Goal: Task Accomplishment & Management: Complete application form

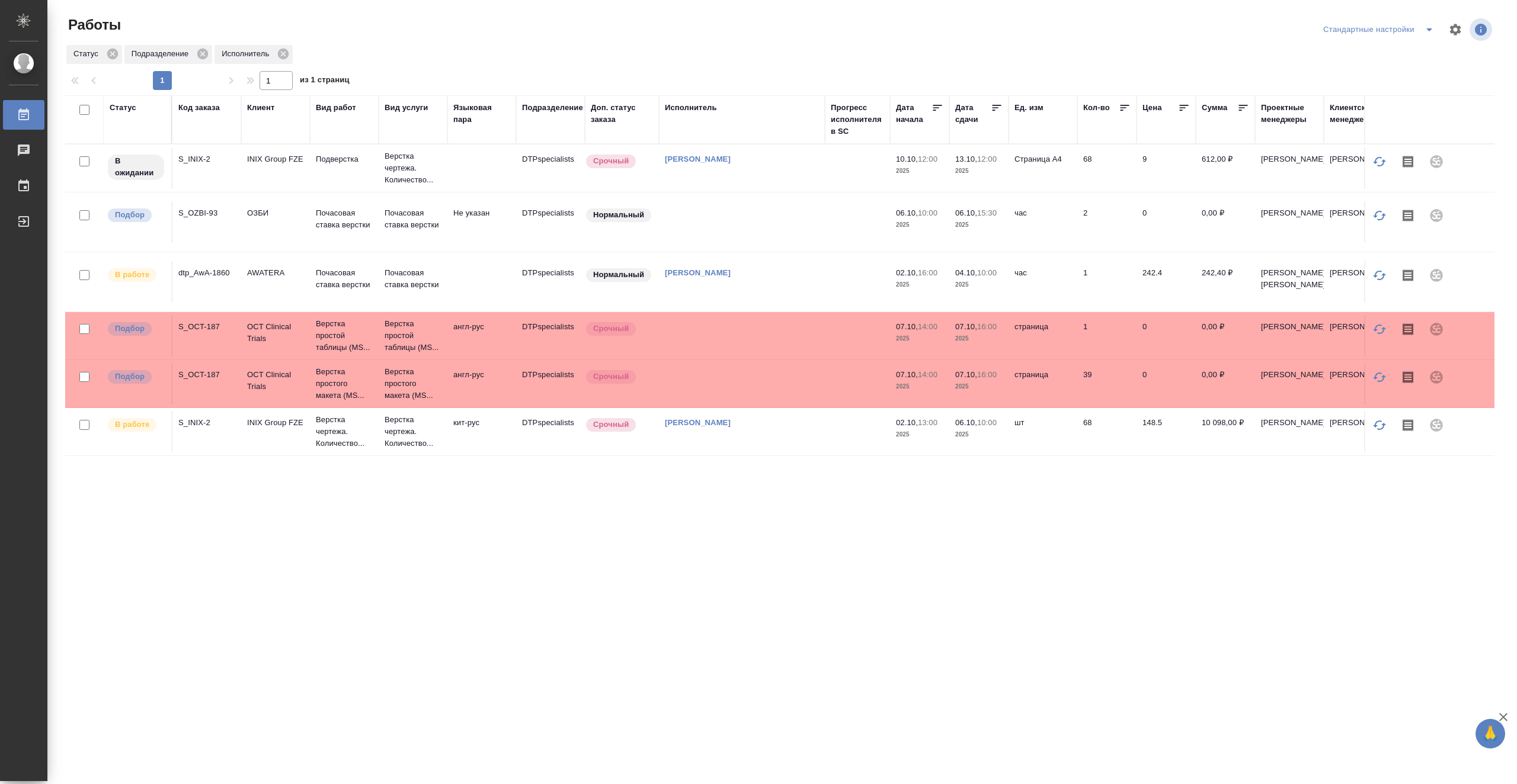
click at [840, 280] on td at bounding box center [857, 281] width 65 height 42
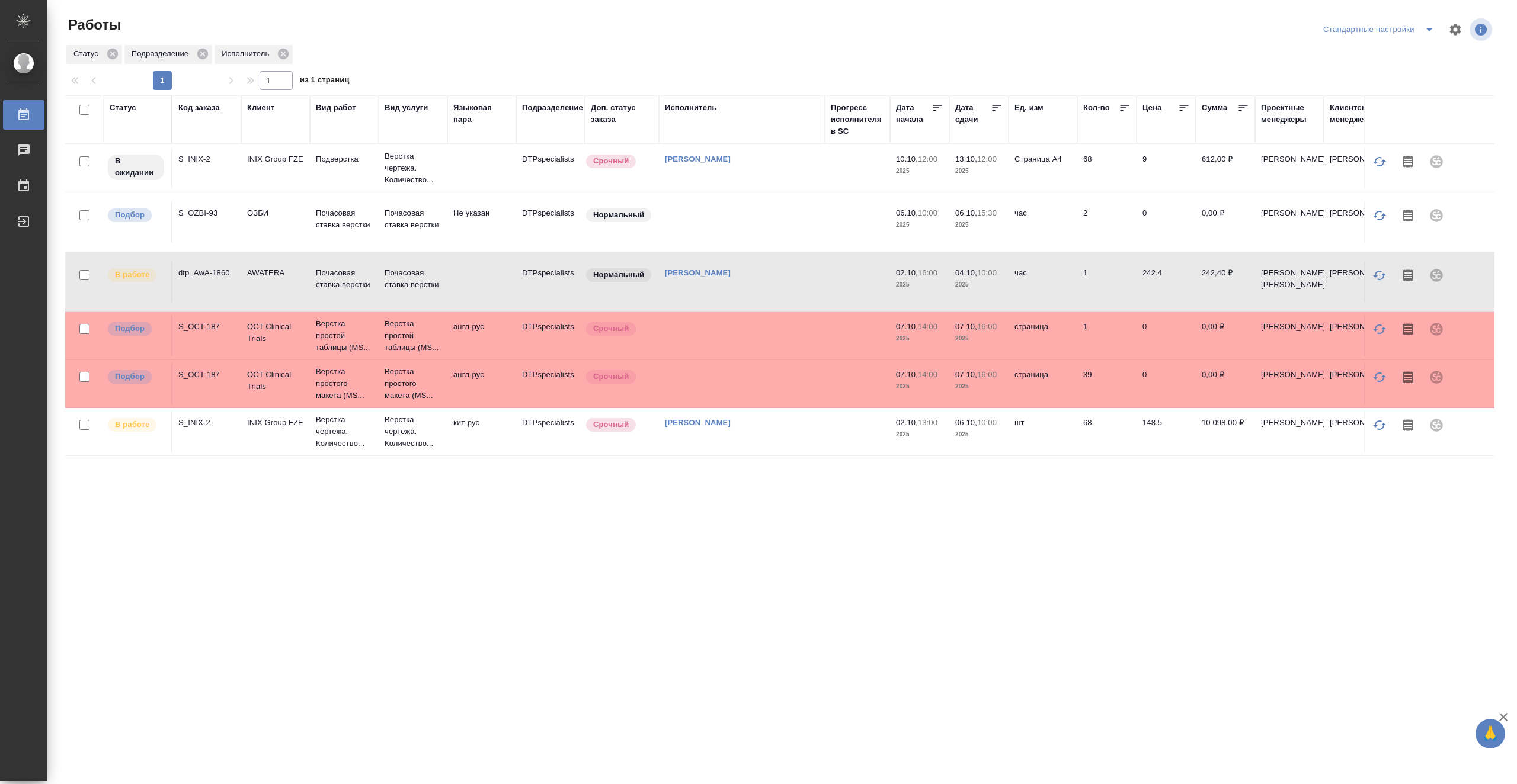
click at [832, 284] on td at bounding box center [857, 281] width 65 height 42
click at [832, 284] on td at bounding box center [857, 281] width 65 height 42
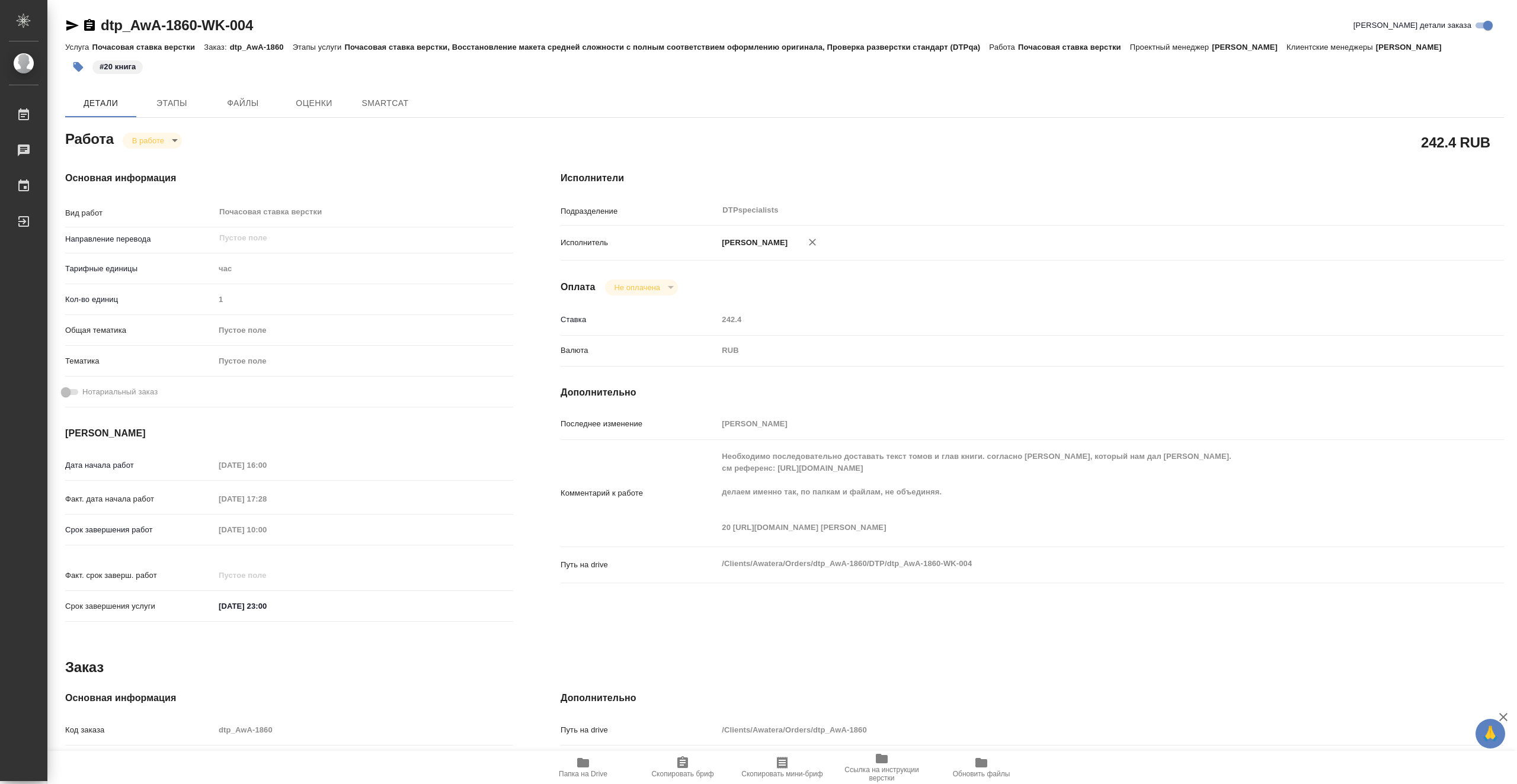
type textarea "x"
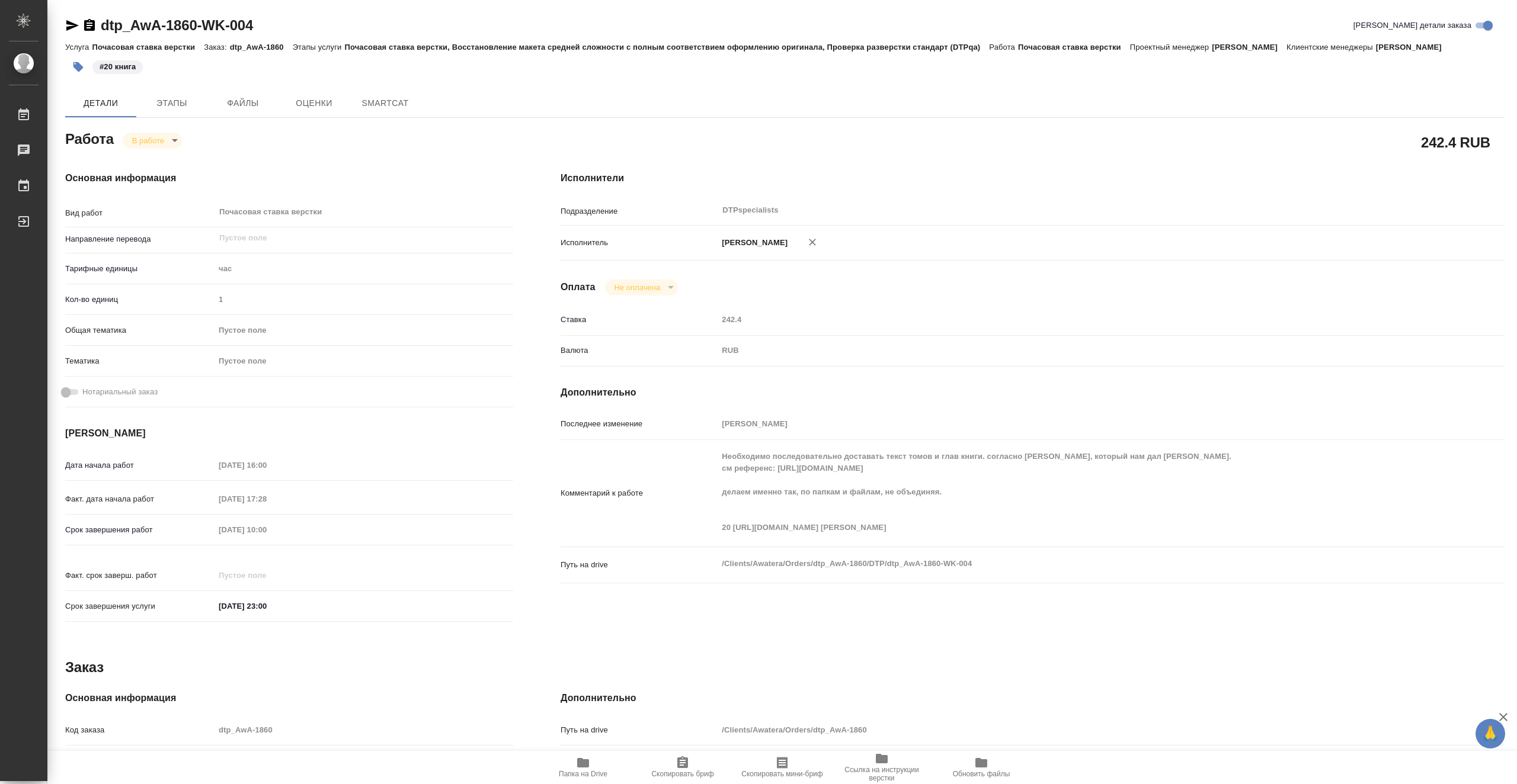
type textarea "x"
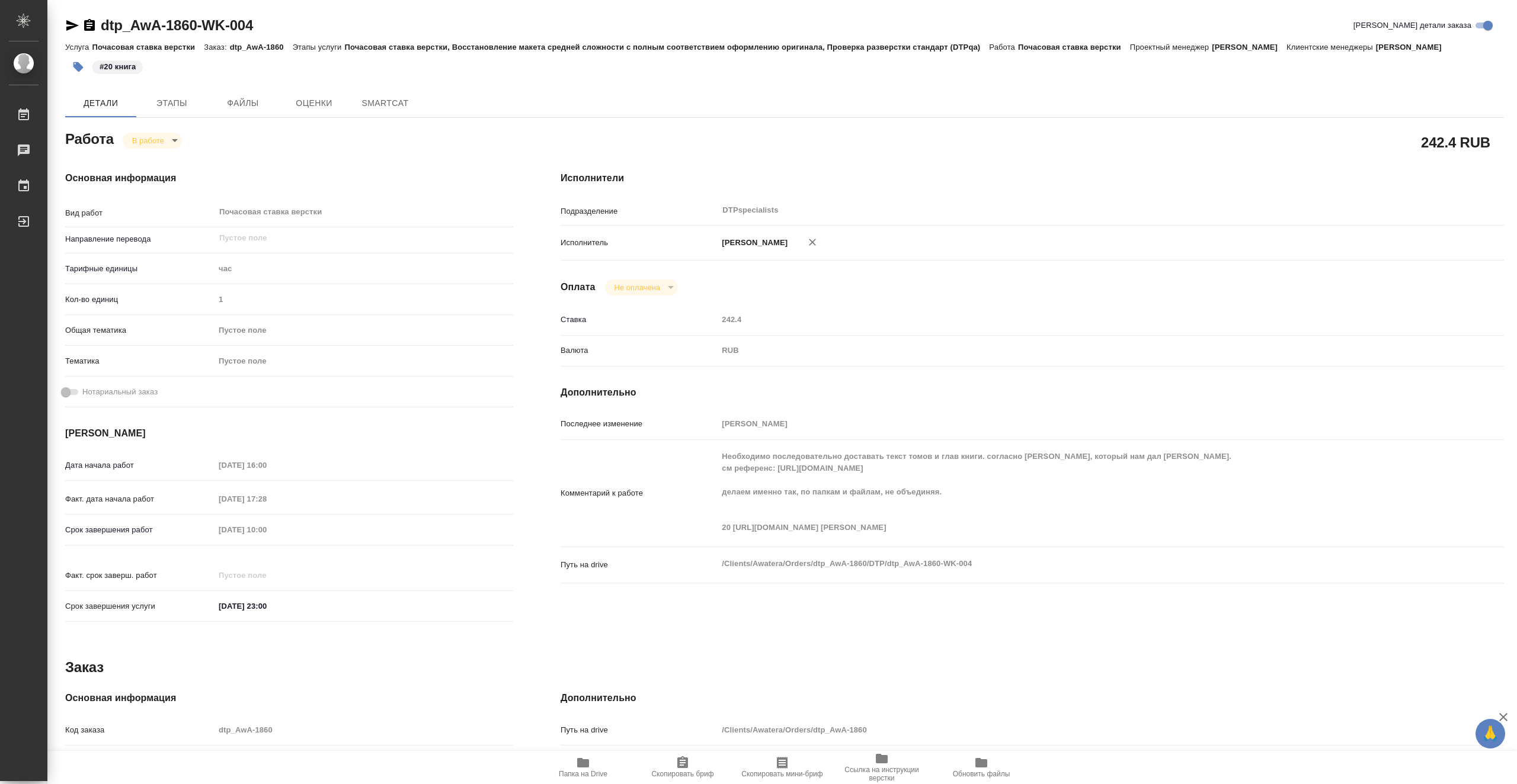
type textarea "x"
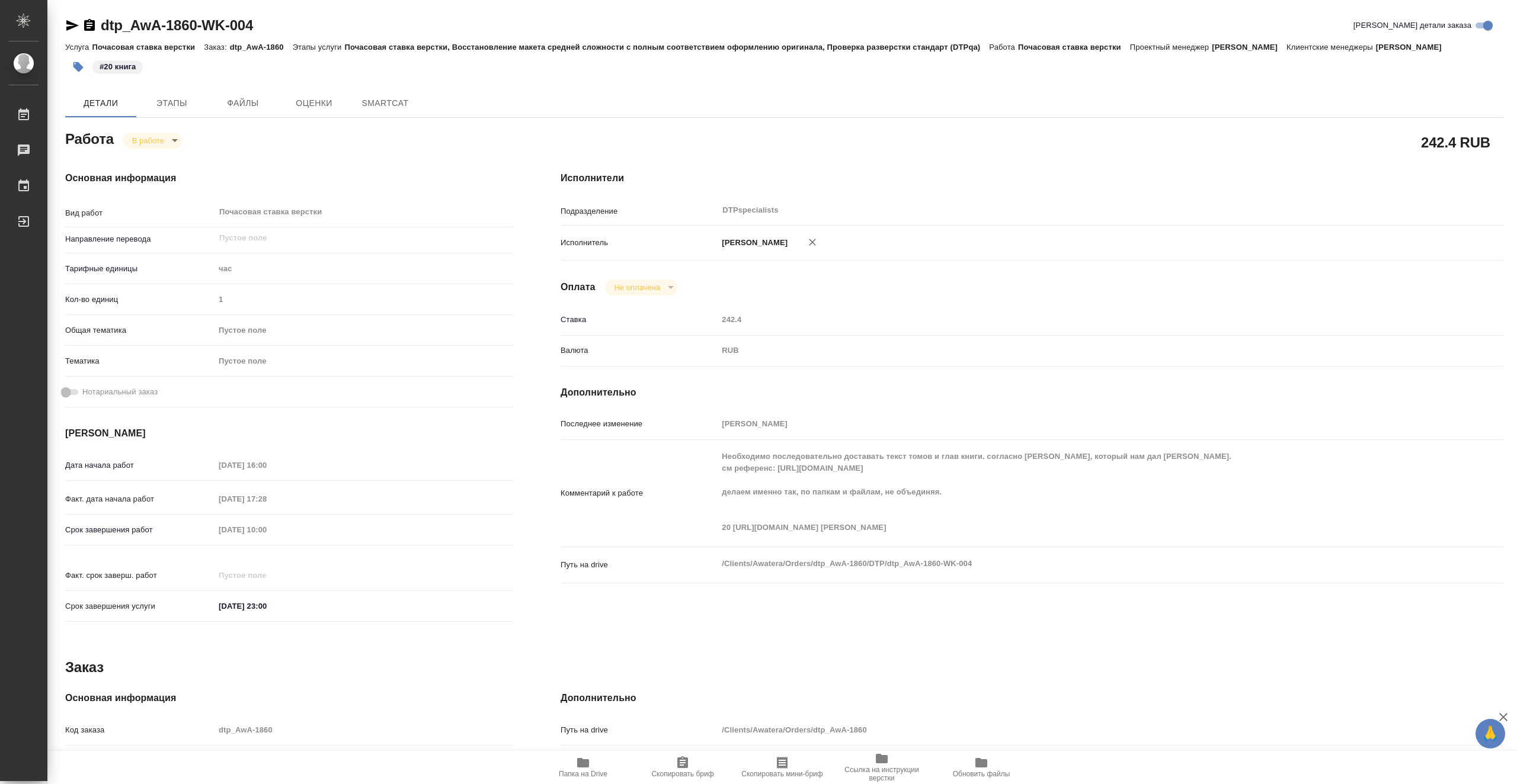
type textarea "x"
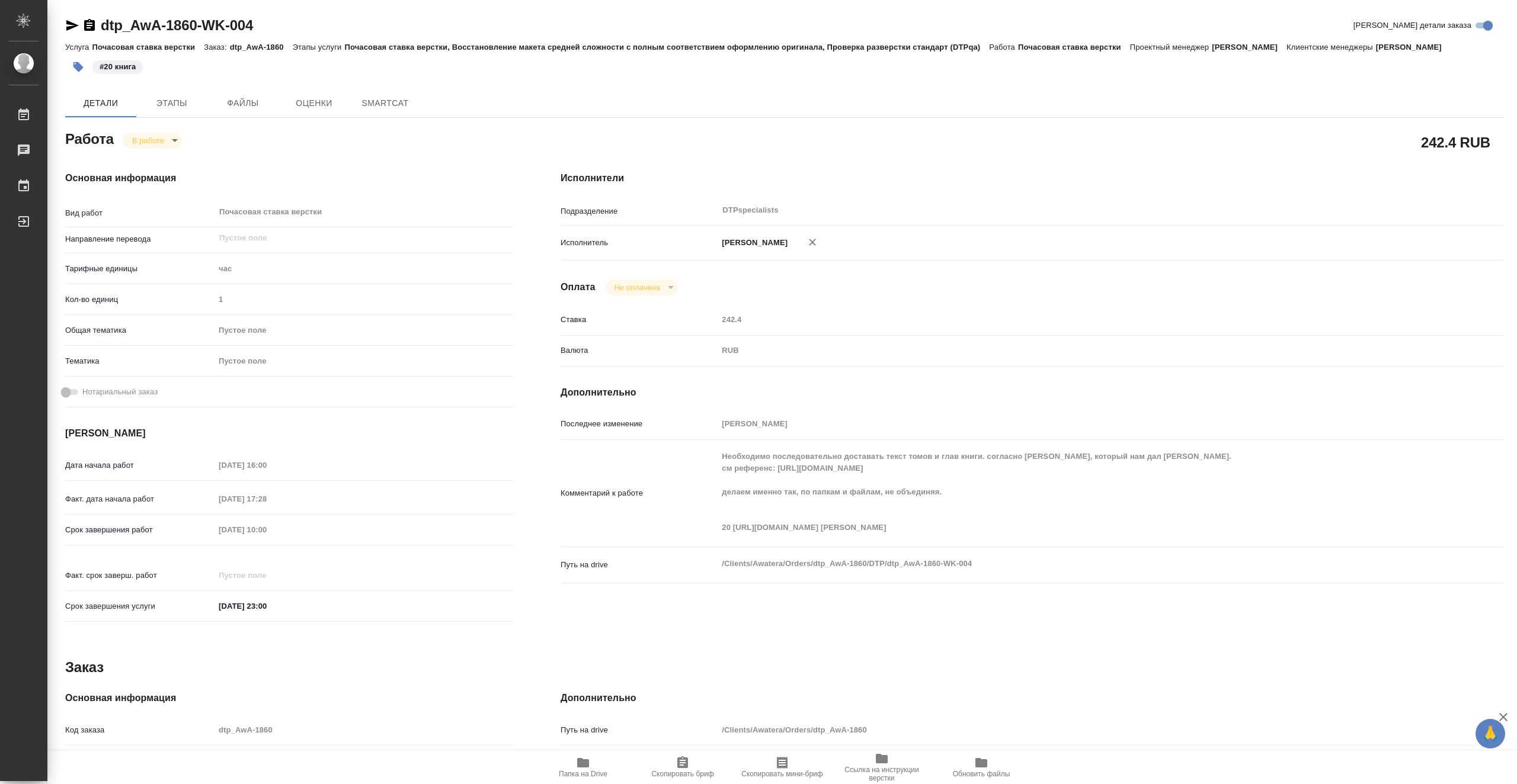
type textarea "x"
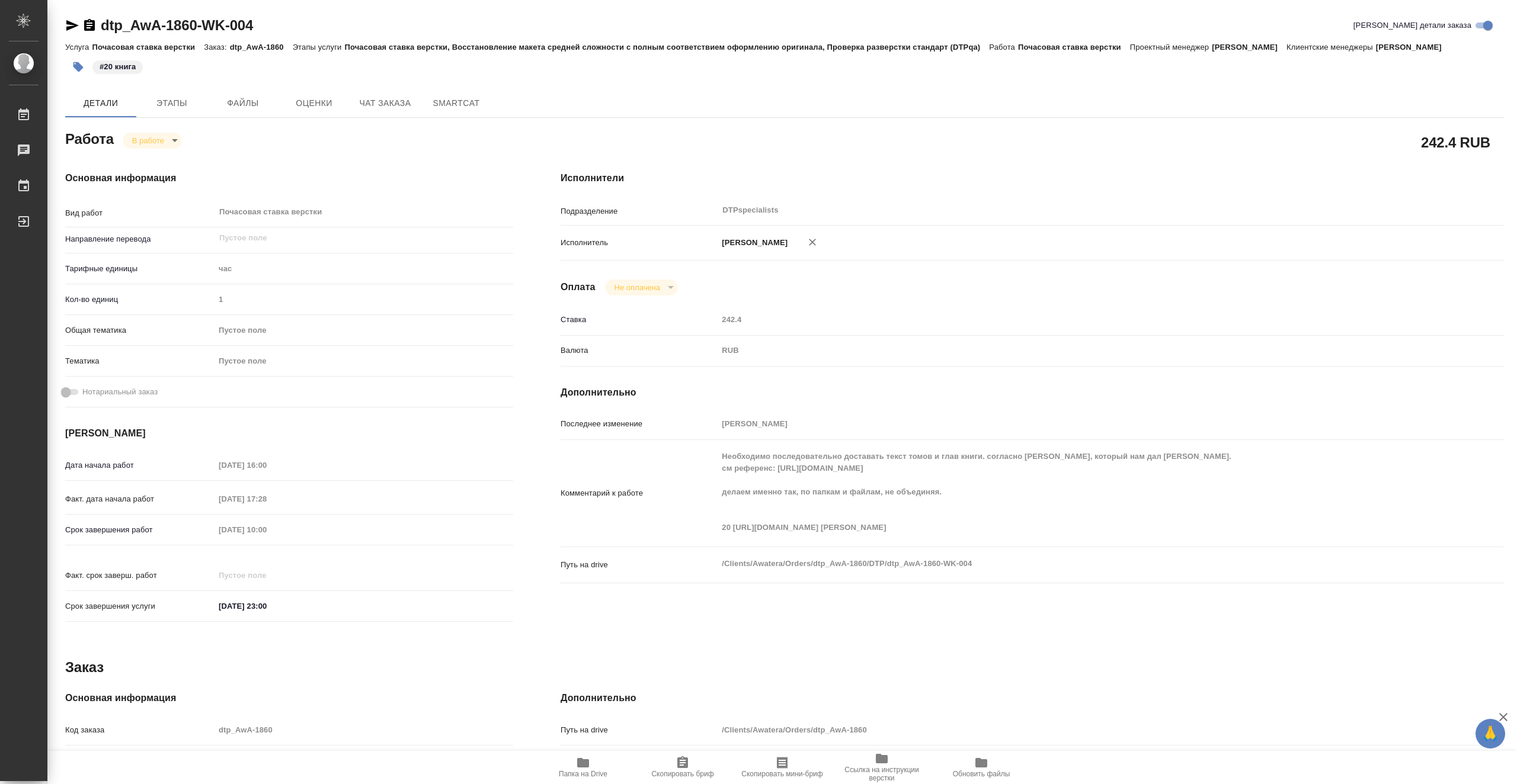
type textarea "x"
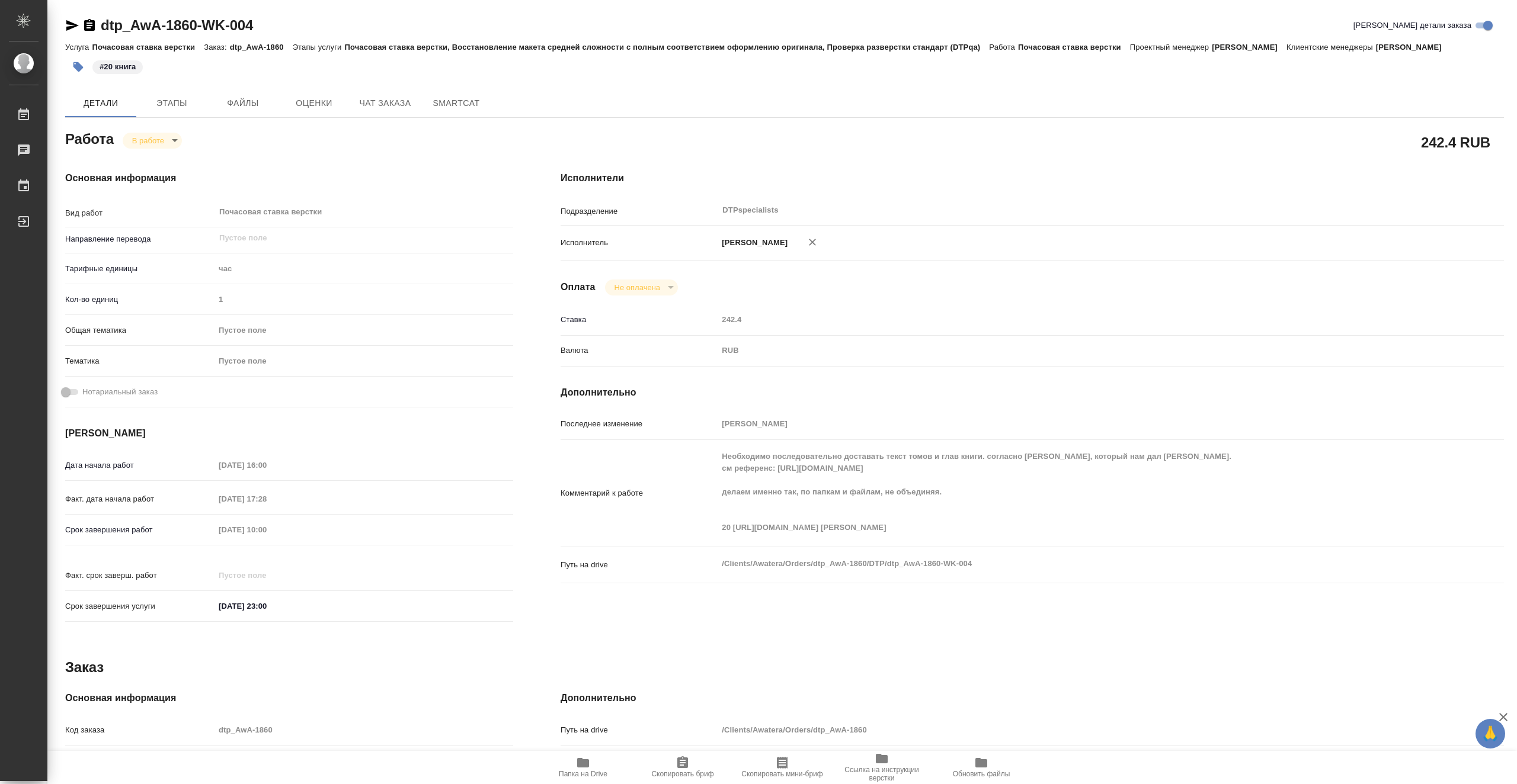
type textarea "x"
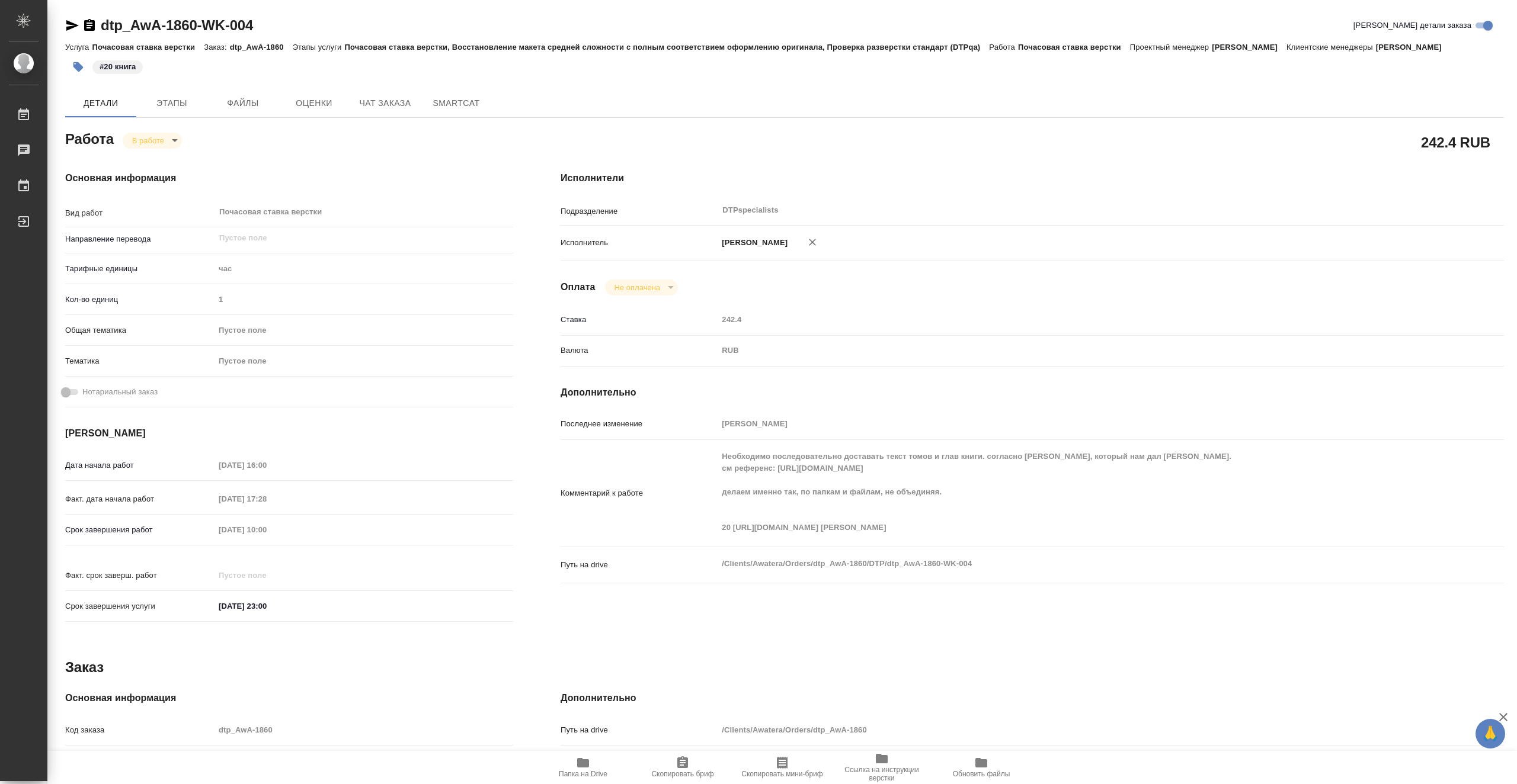
click at [588, 764] on icon "button" at bounding box center [582, 763] width 12 height 9
